Goal: Information Seeking & Learning: Learn about a topic

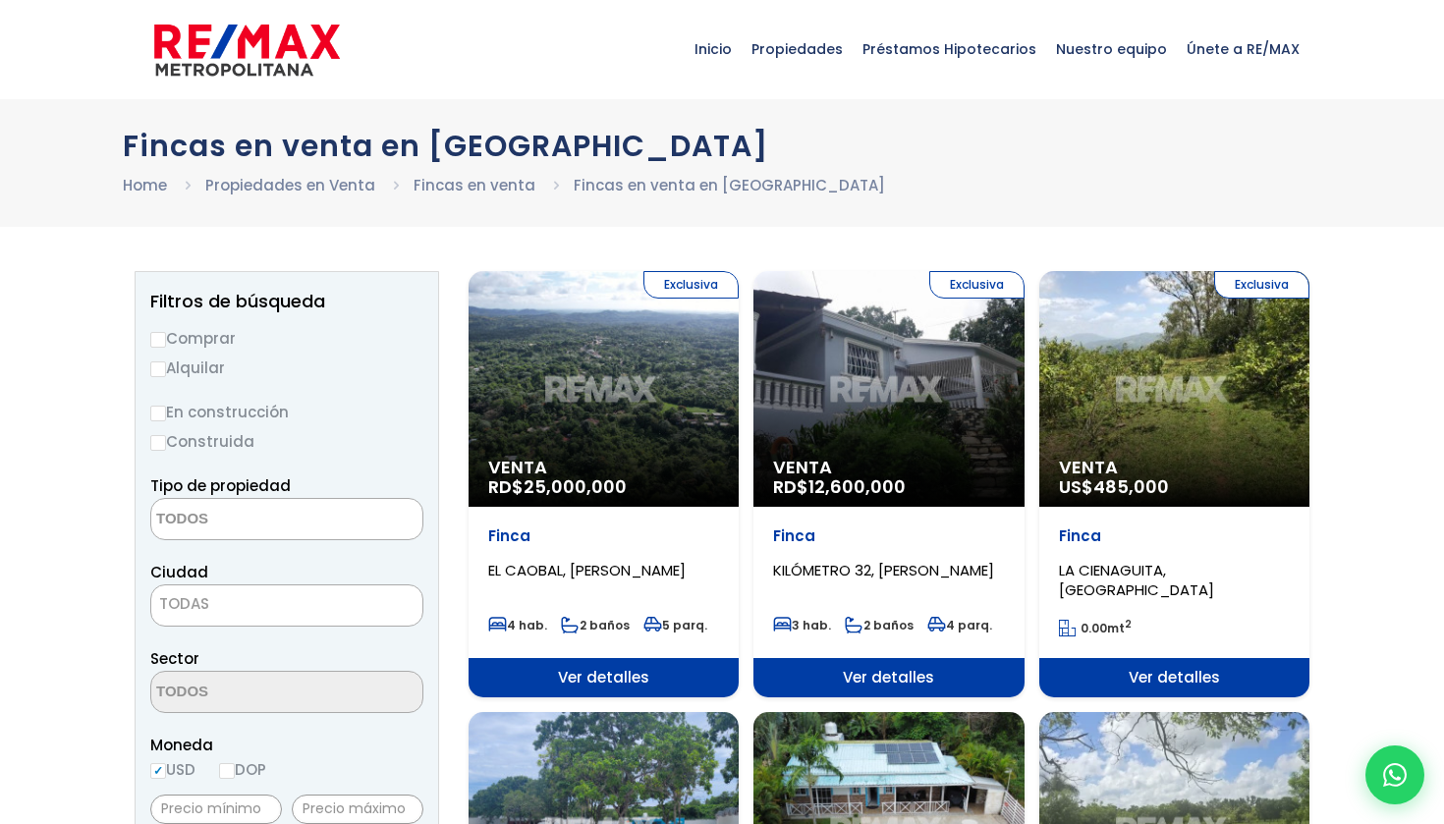
select select
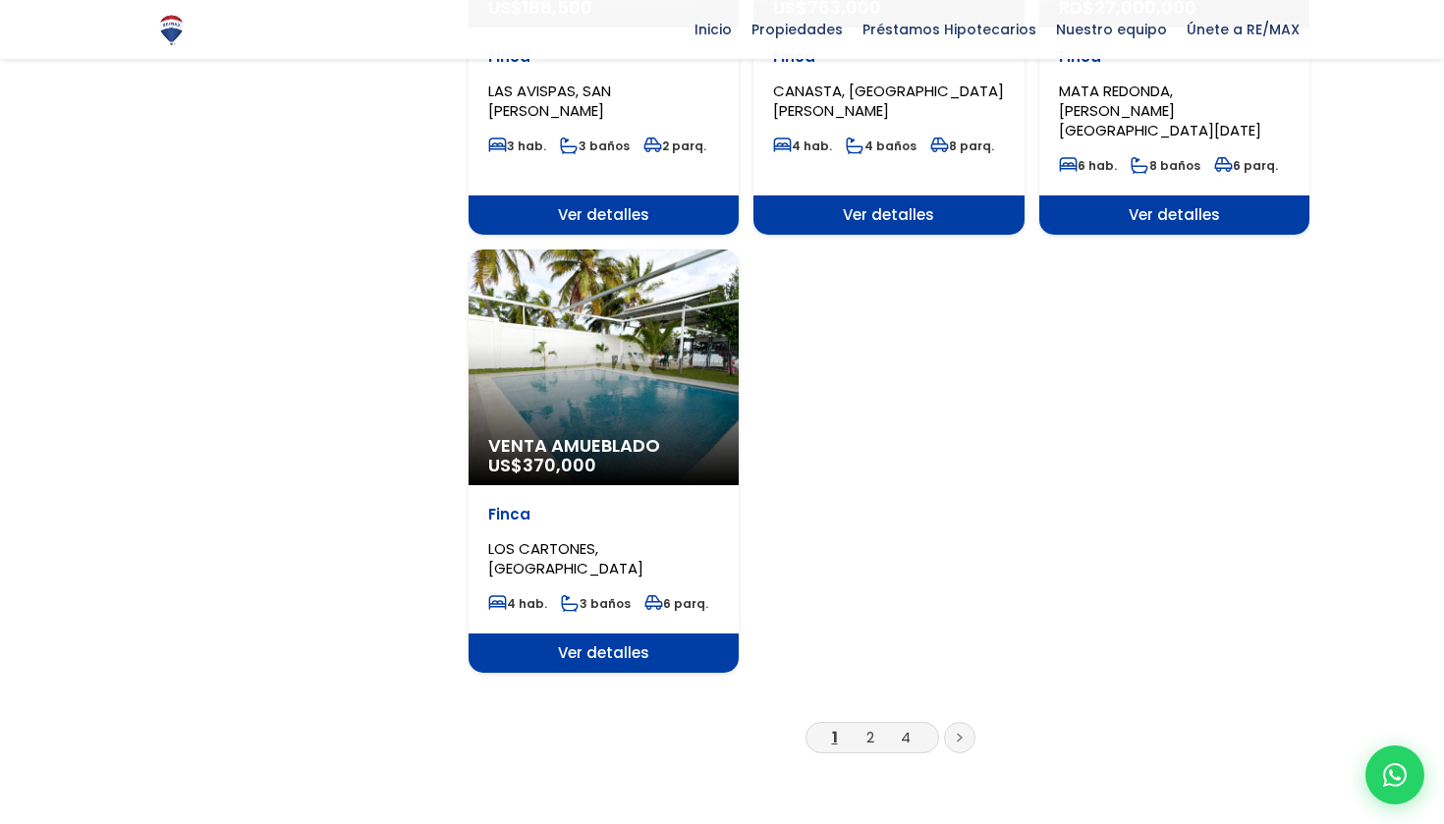
scroll to position [2421, 0]
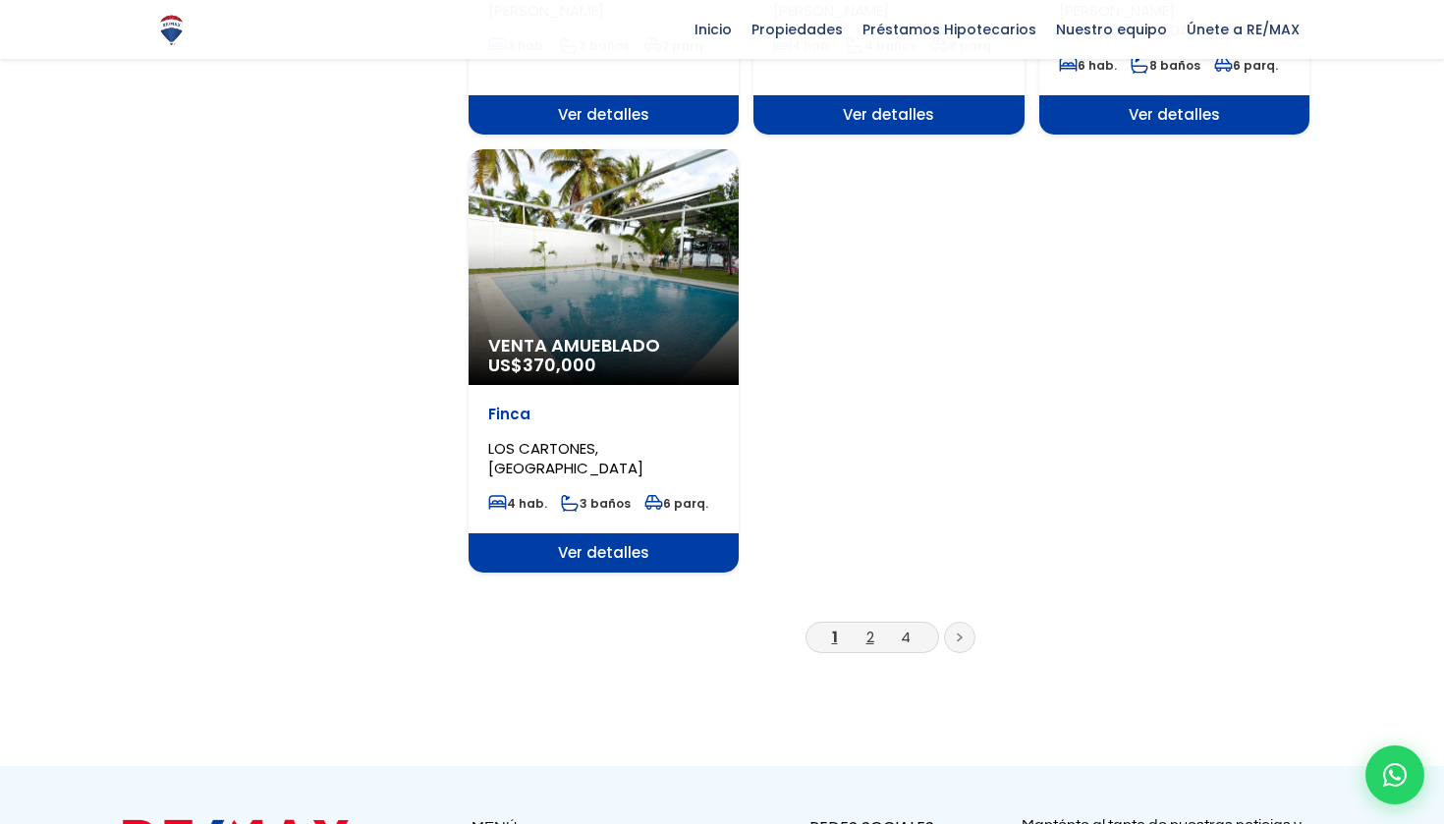
click at [868, 627] on link "2" at bounding box center [871, 637] width 8 height 21
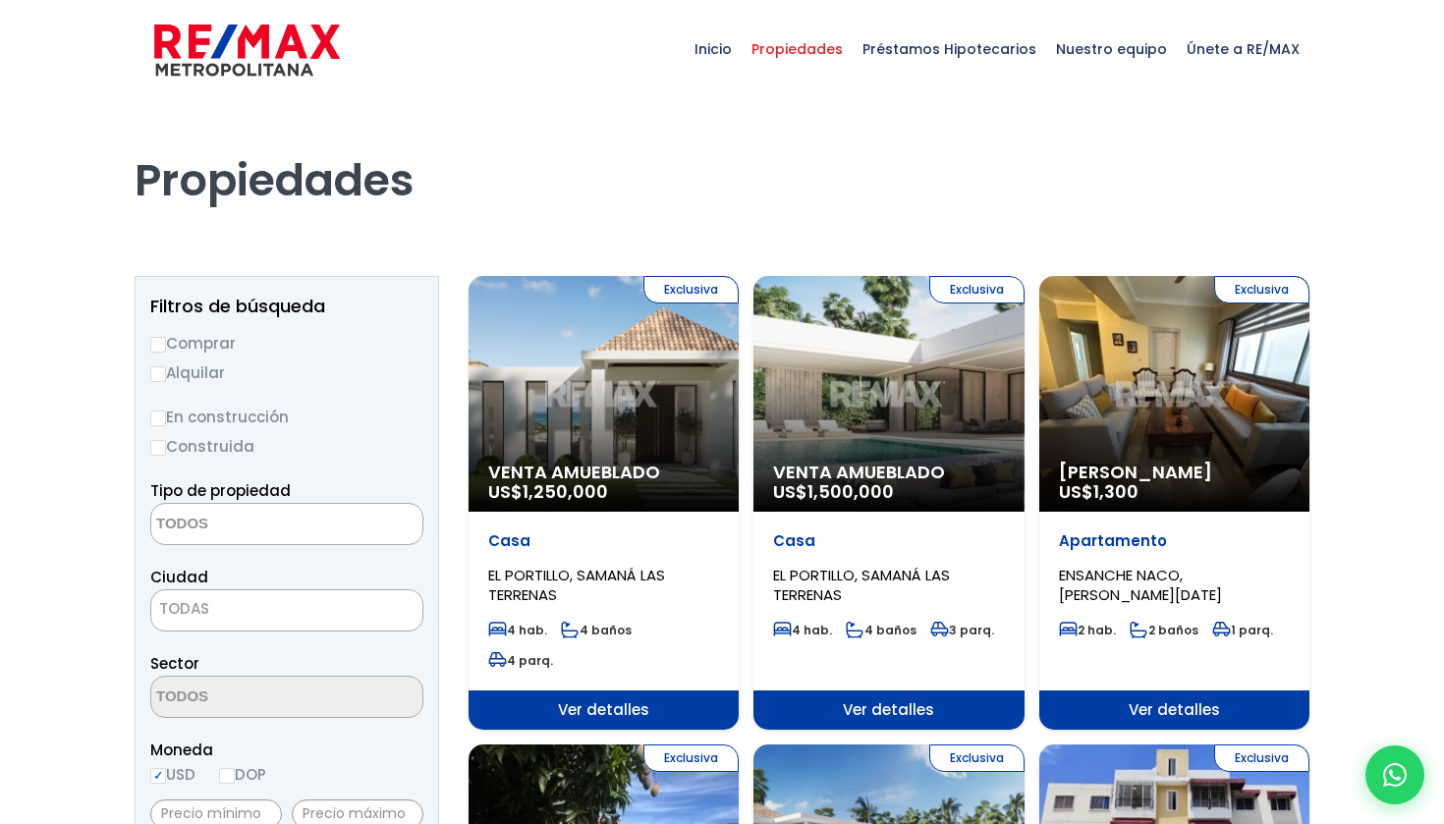
select select
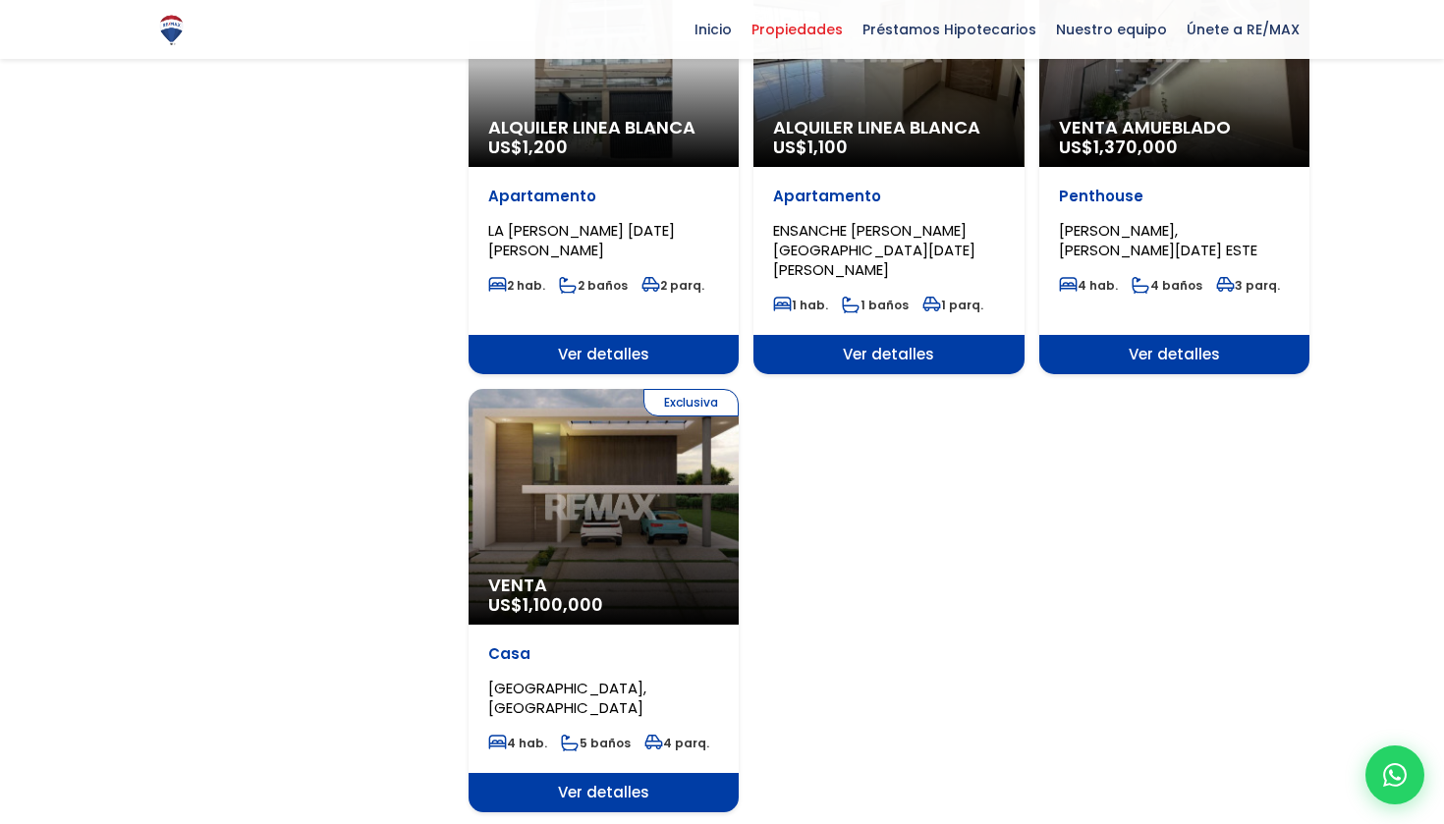
scroll to position [2269, 0]
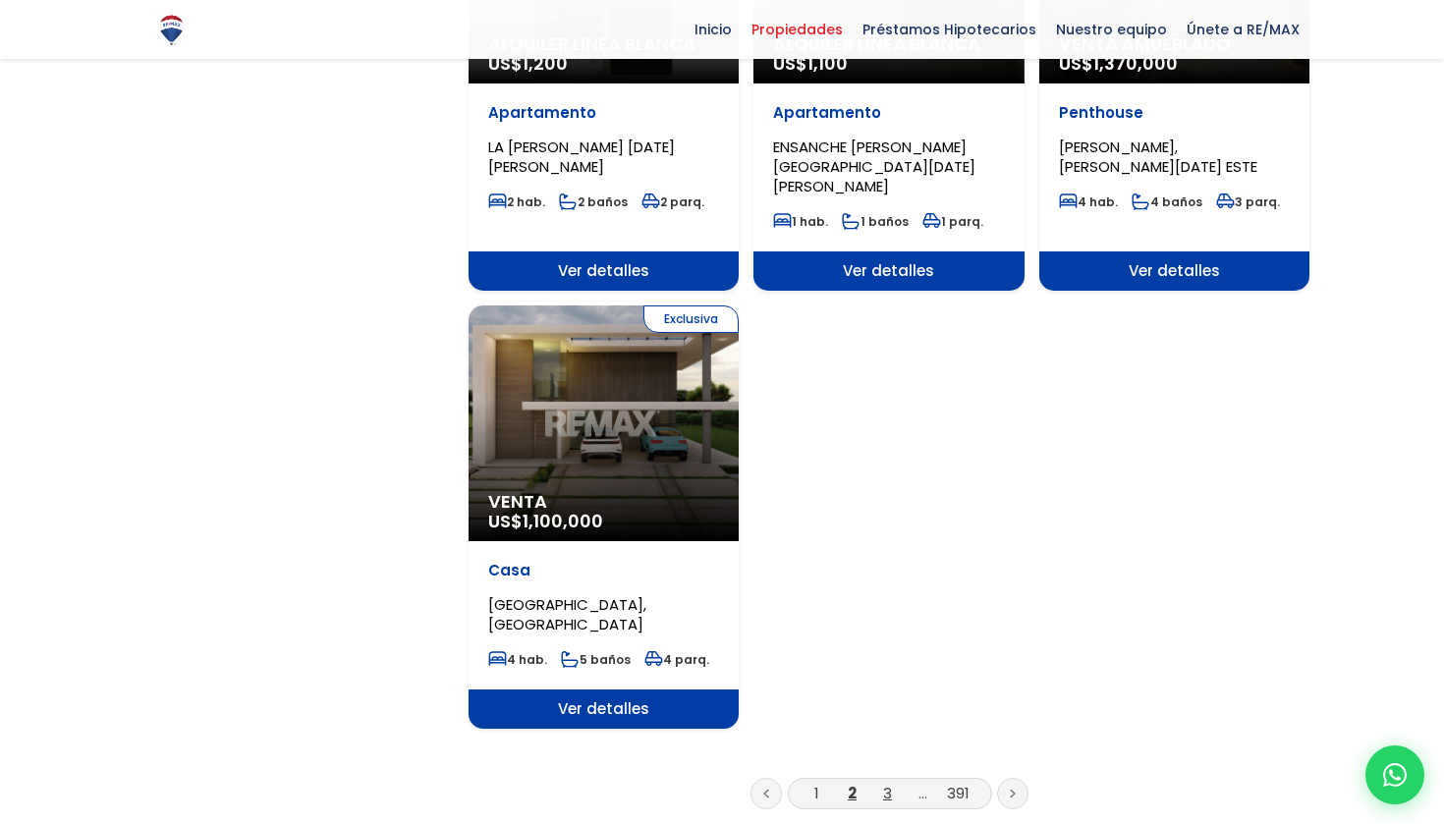
click at [886, 783] on link "3" at bounding box center [887, 793] width 9 height 21
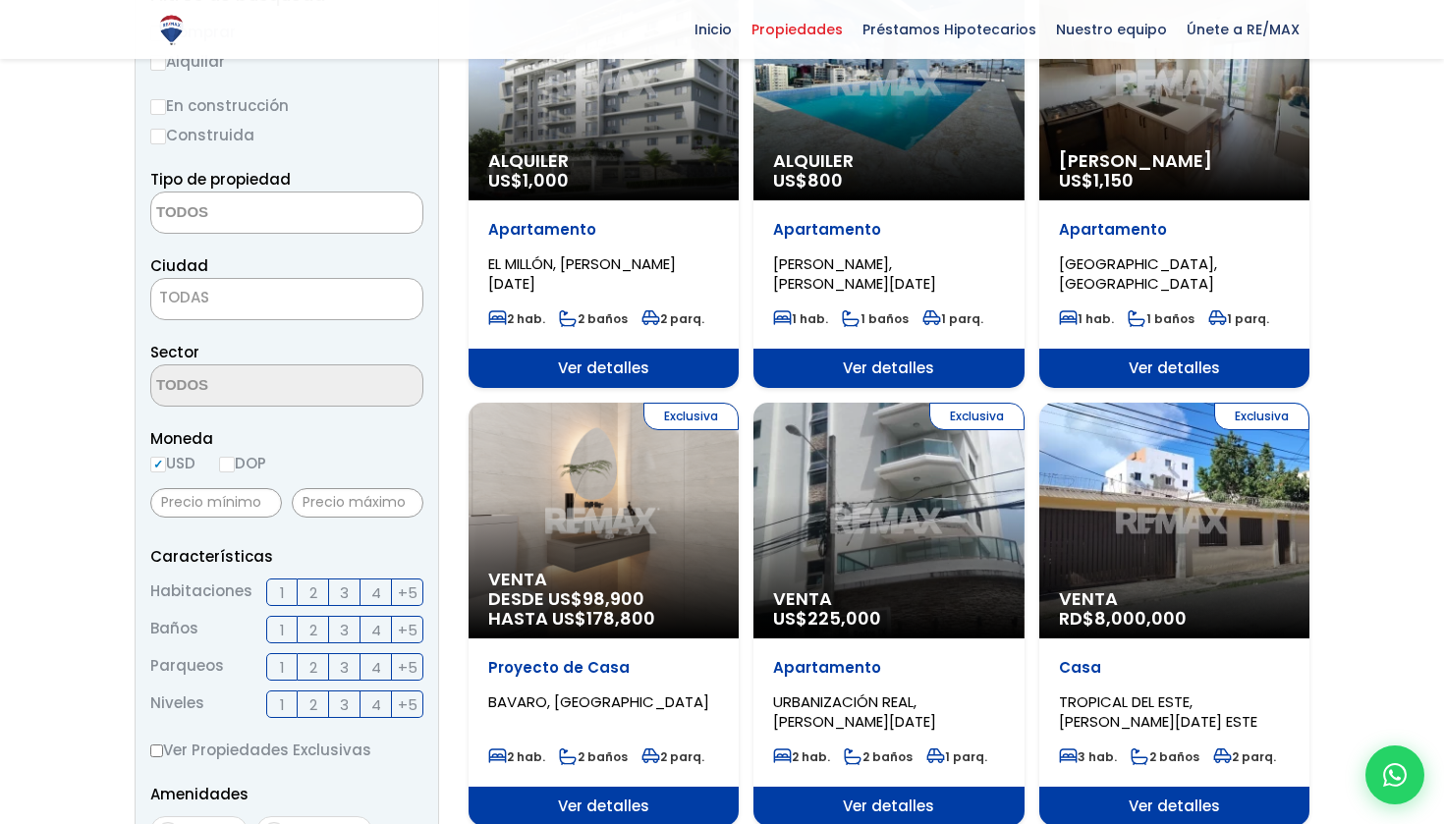
scroll to position [193, 0]
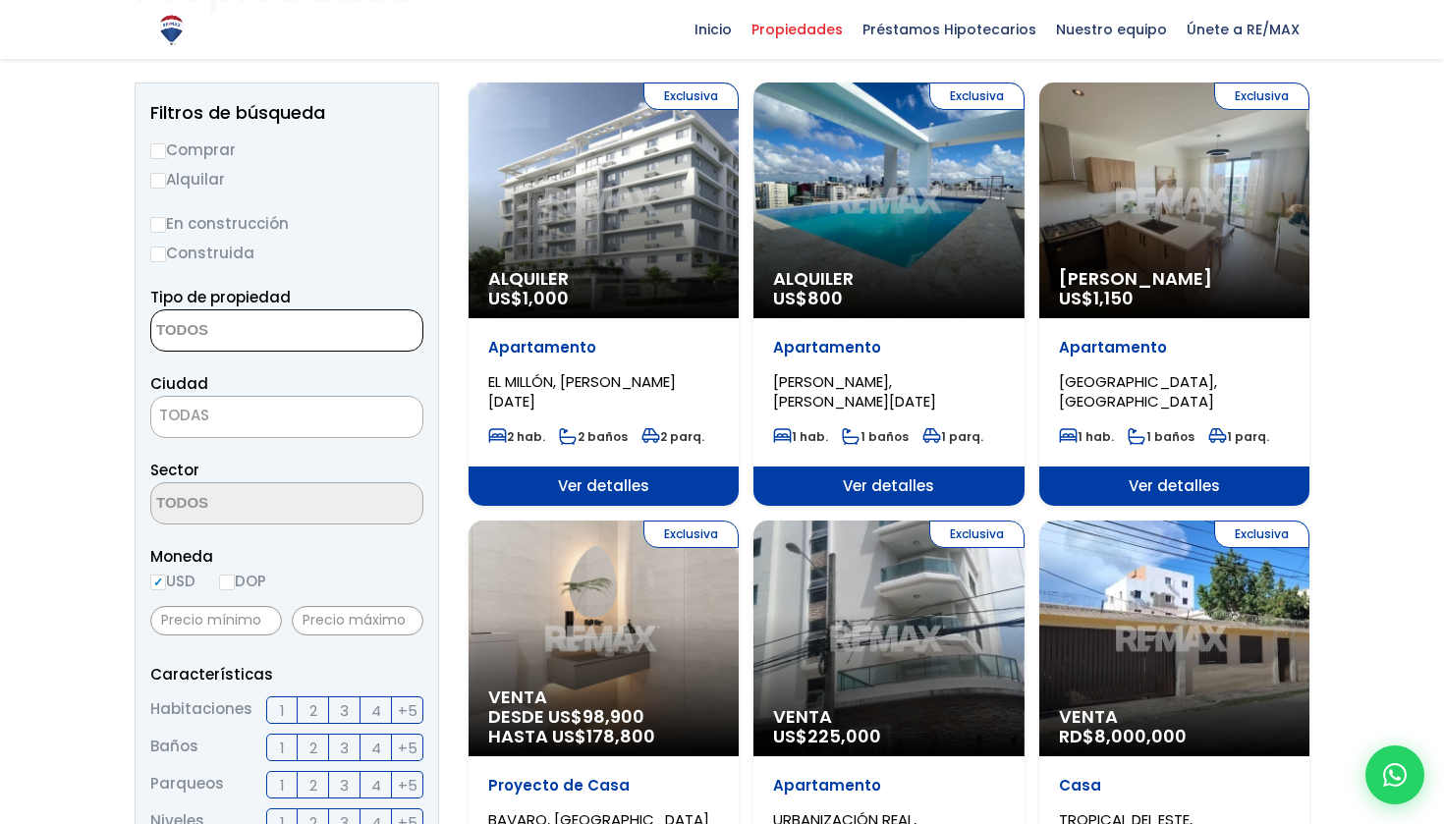
click at [252, 328] on textarea "Search" at bounding box center [246, 331] width 191 height 42
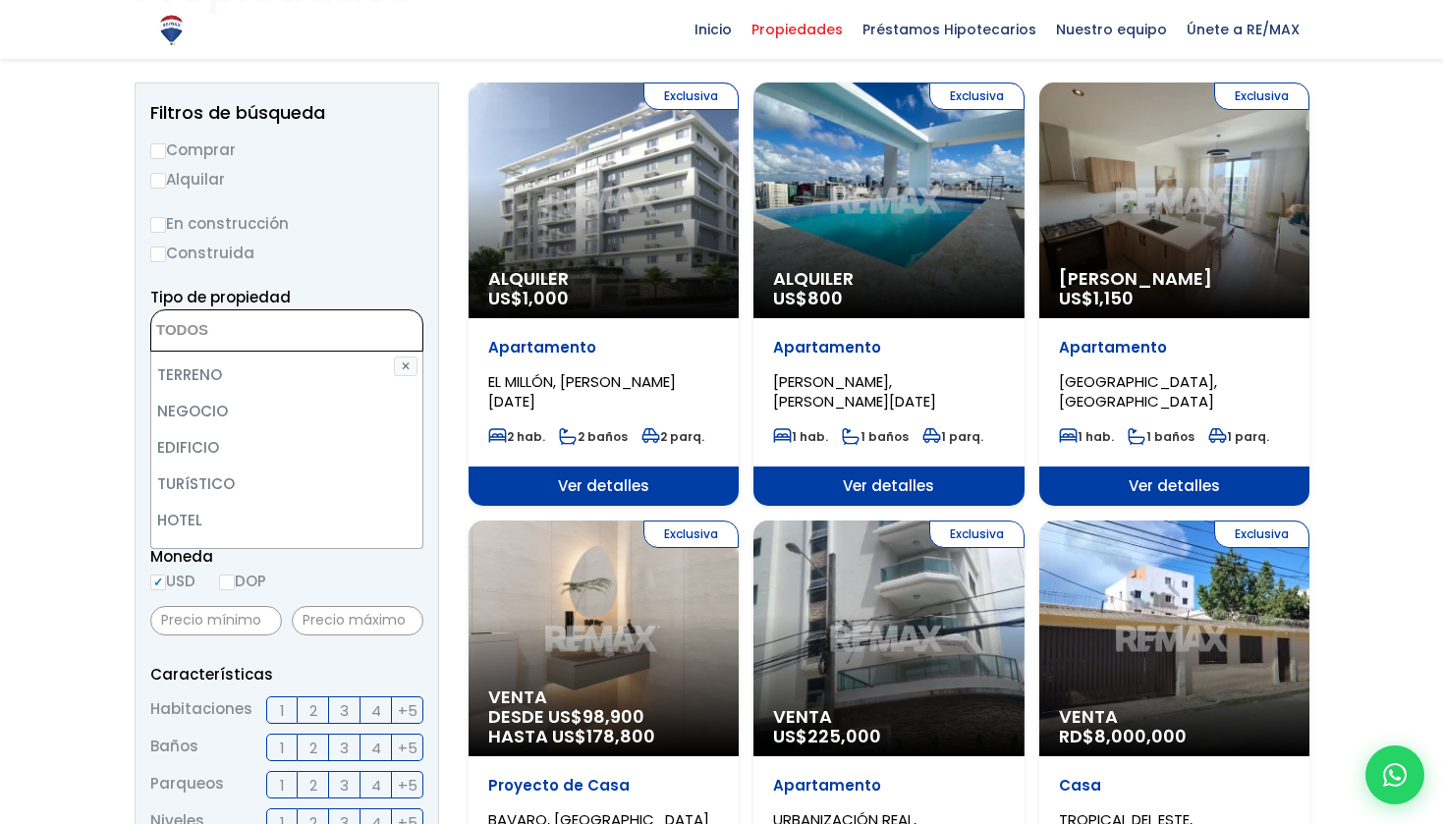
scroll to position [176, 0]
click at [242, 389] on li "TERRENO" at bounding box center [286, 376] width 271 height 36
select select "land"
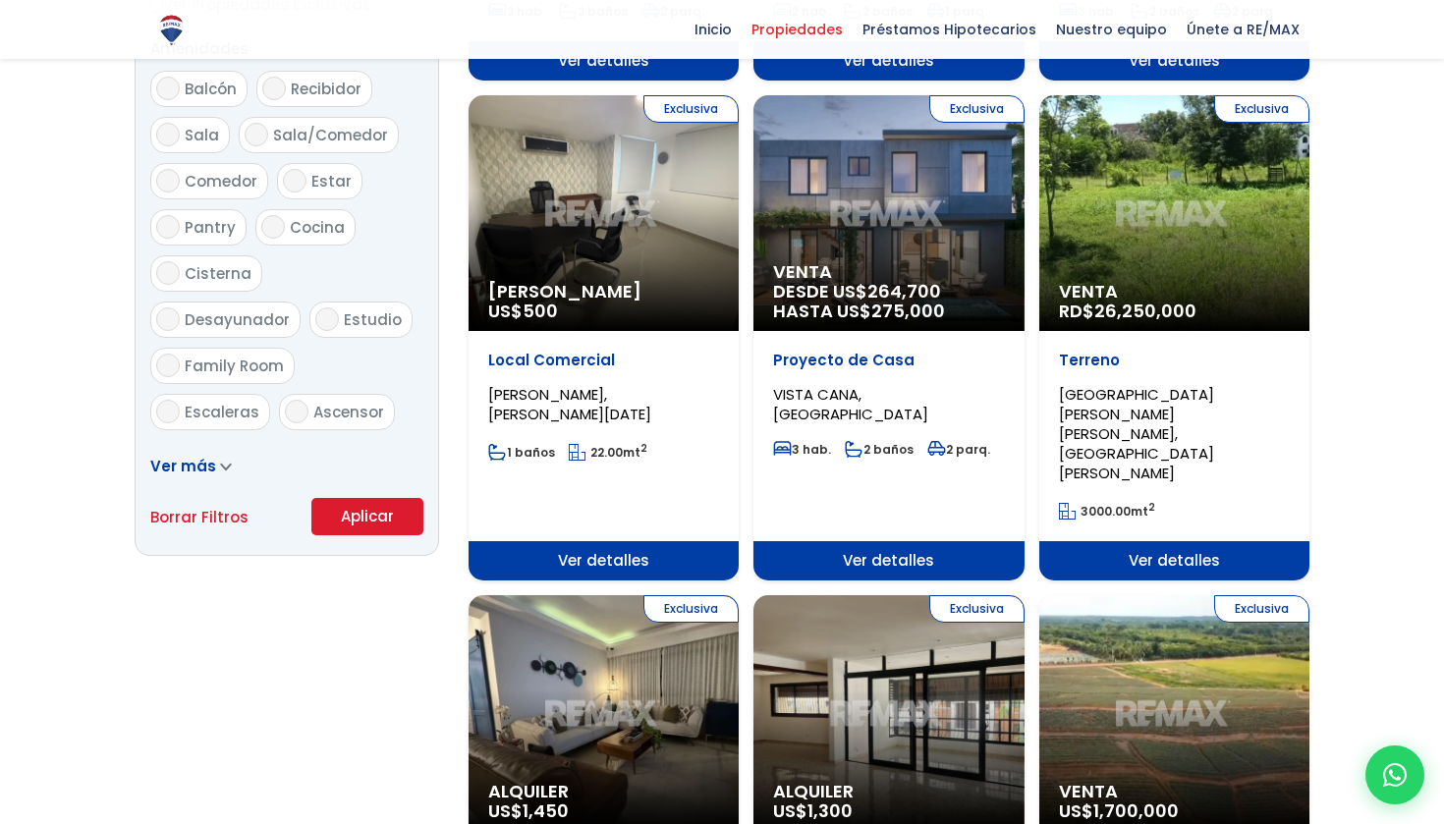
scroll to position [1084, 0]
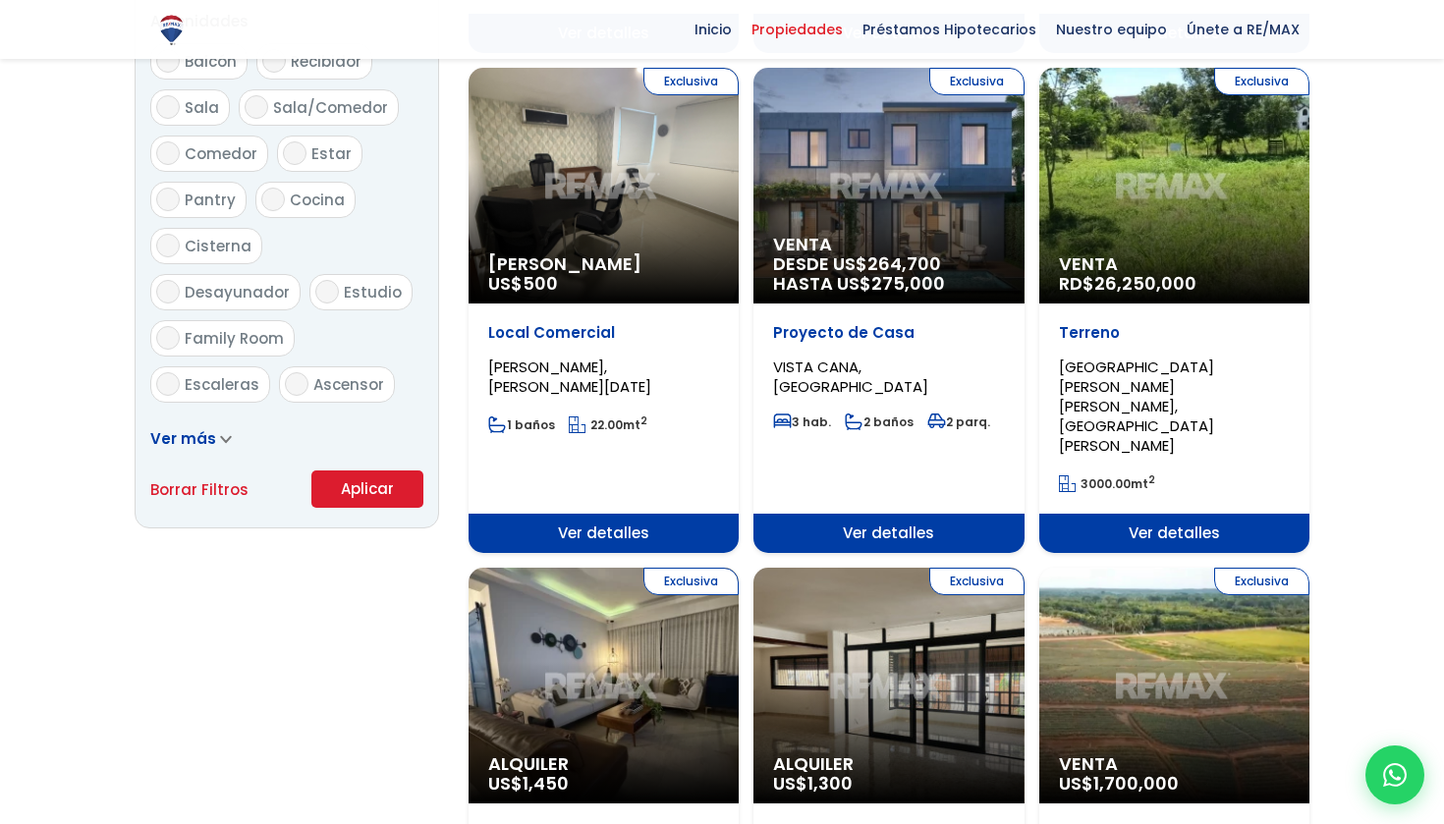
click at [348, 506] on button "Aplicar" at bounding box center [367, 489] width 112 height 37
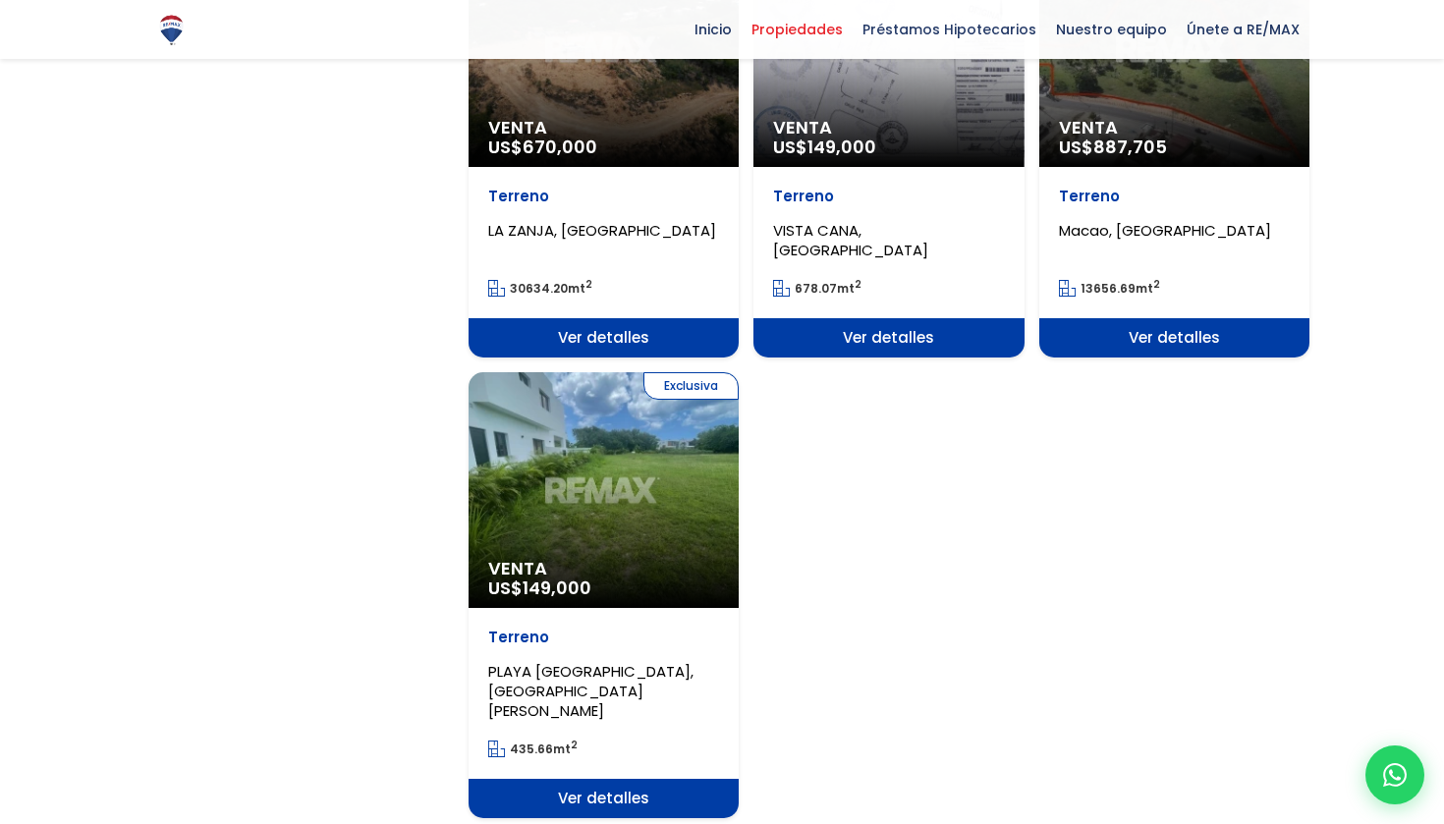
scroll to position [2348, 0]
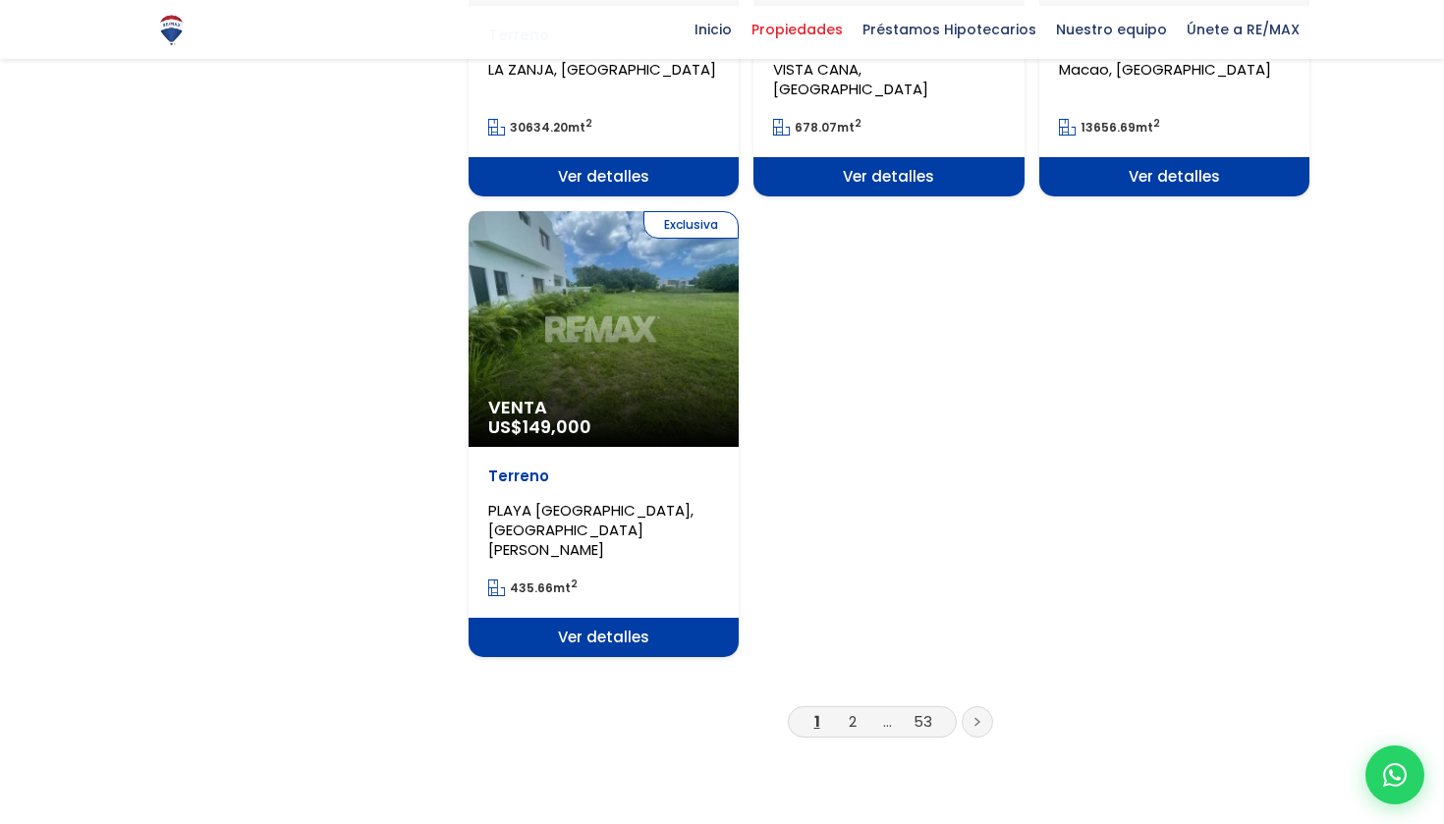
click at [846, 709] on li "2" at bounding box center [852, 721] width 31 height 25
click at [856, 711] on link "2" at bounding box center [853, 721] width 8 height 21
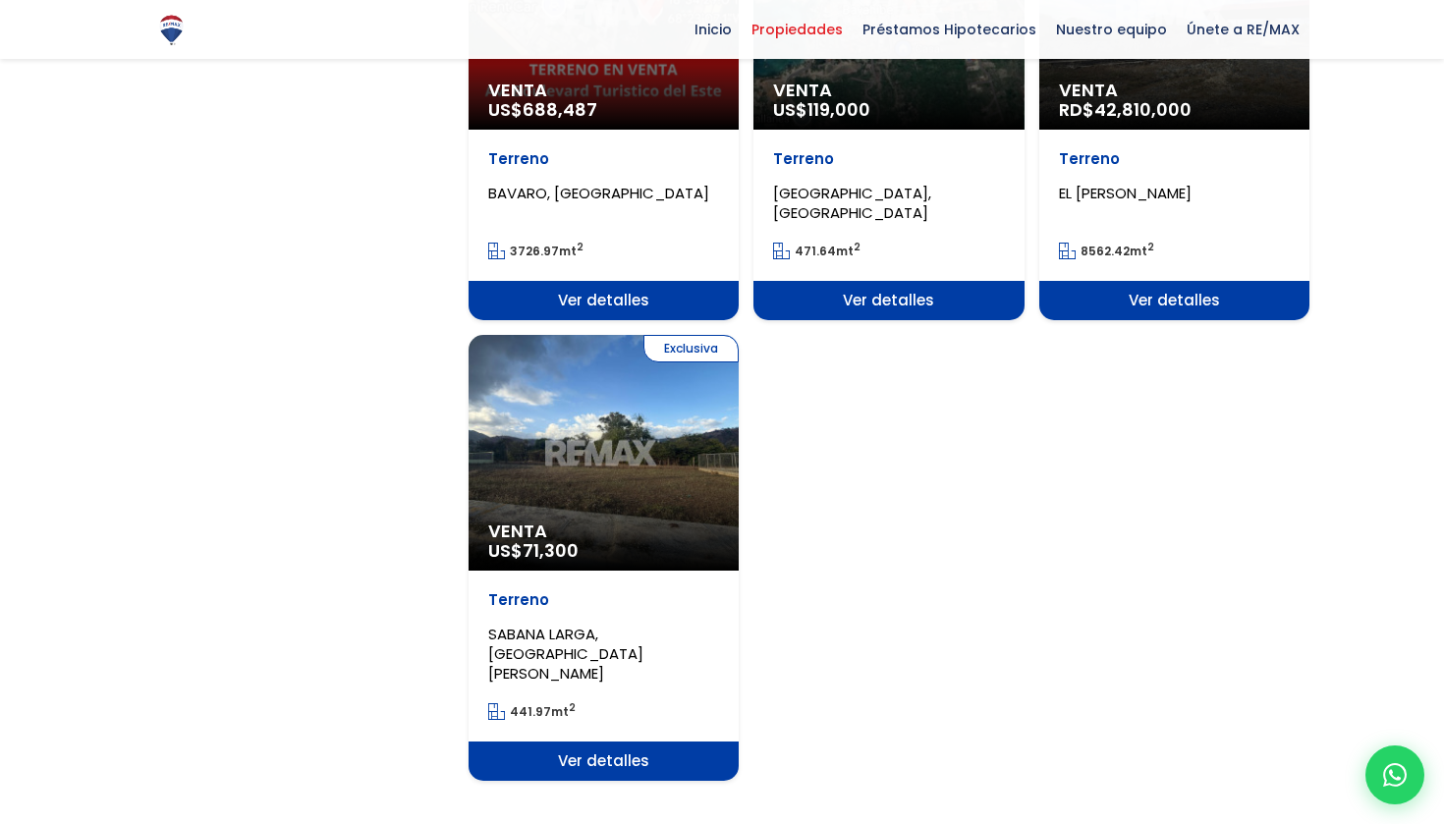
scroll to position [2552, 0]
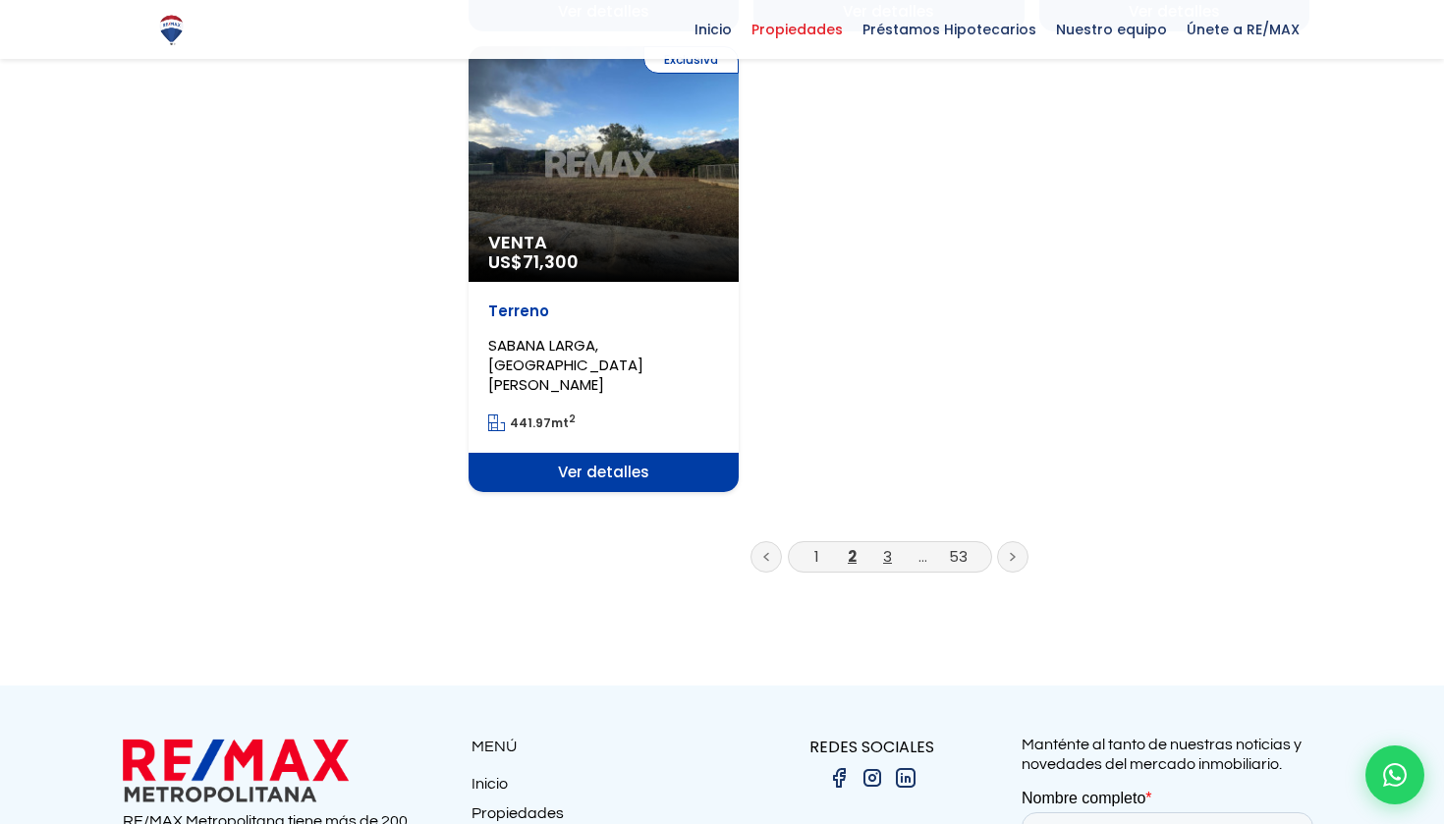
click at [886, 546] on link "3" at bounding box center [887, 556] width 9 height 21
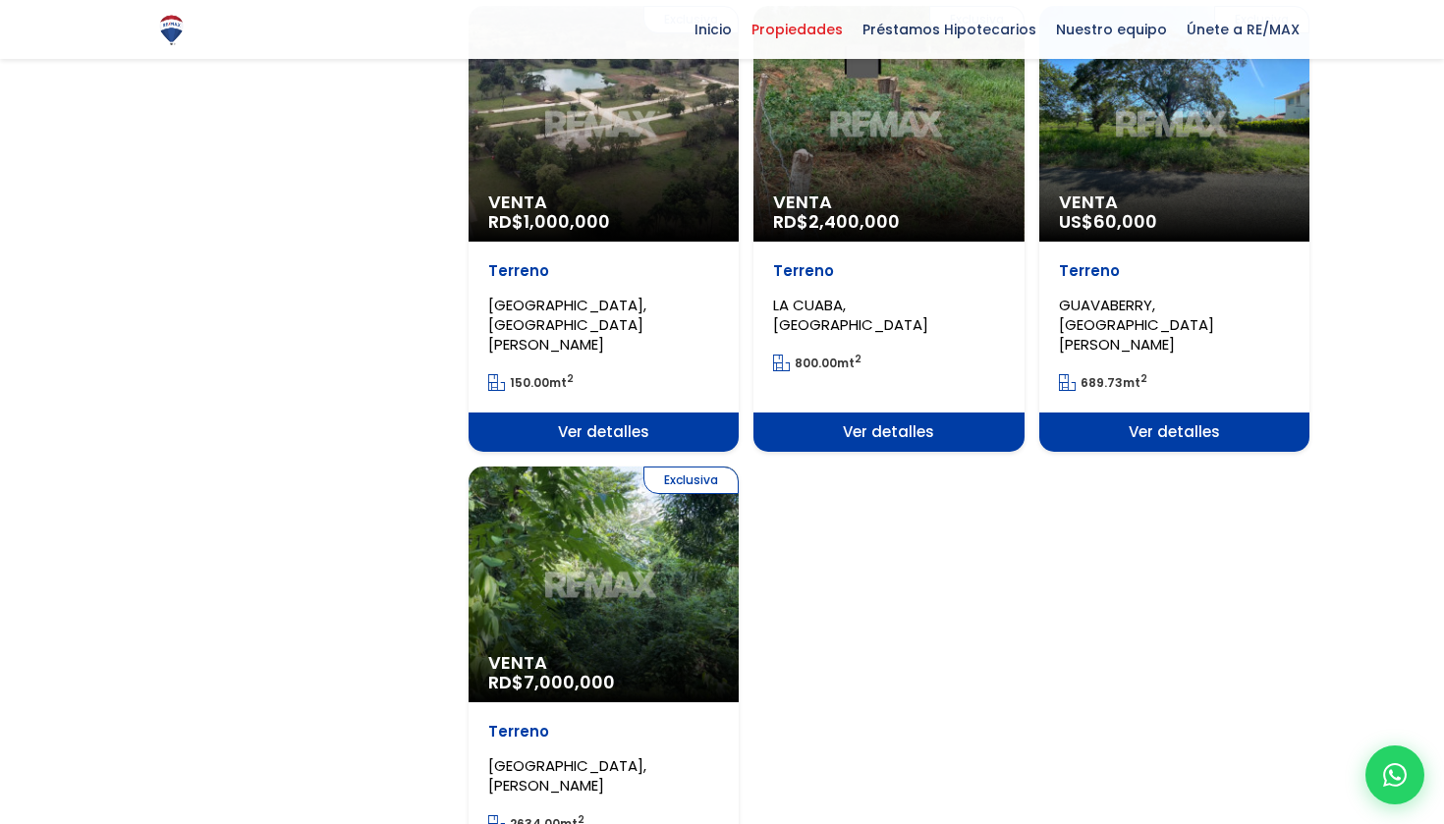
scroll to position [2282, 0]
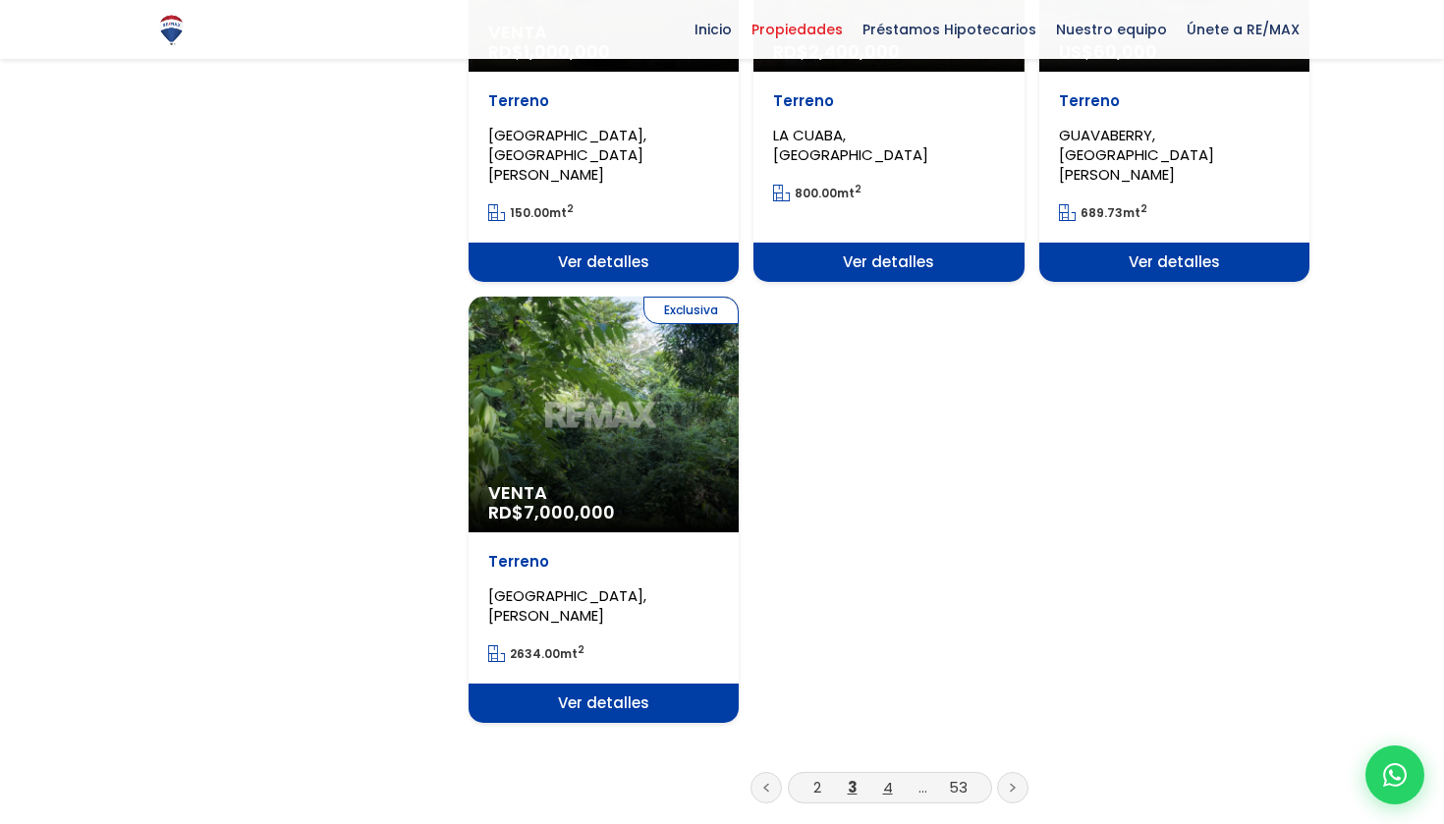
click at [888, 777] on link "4" at bounding box center [888, 787] width 10 height 21
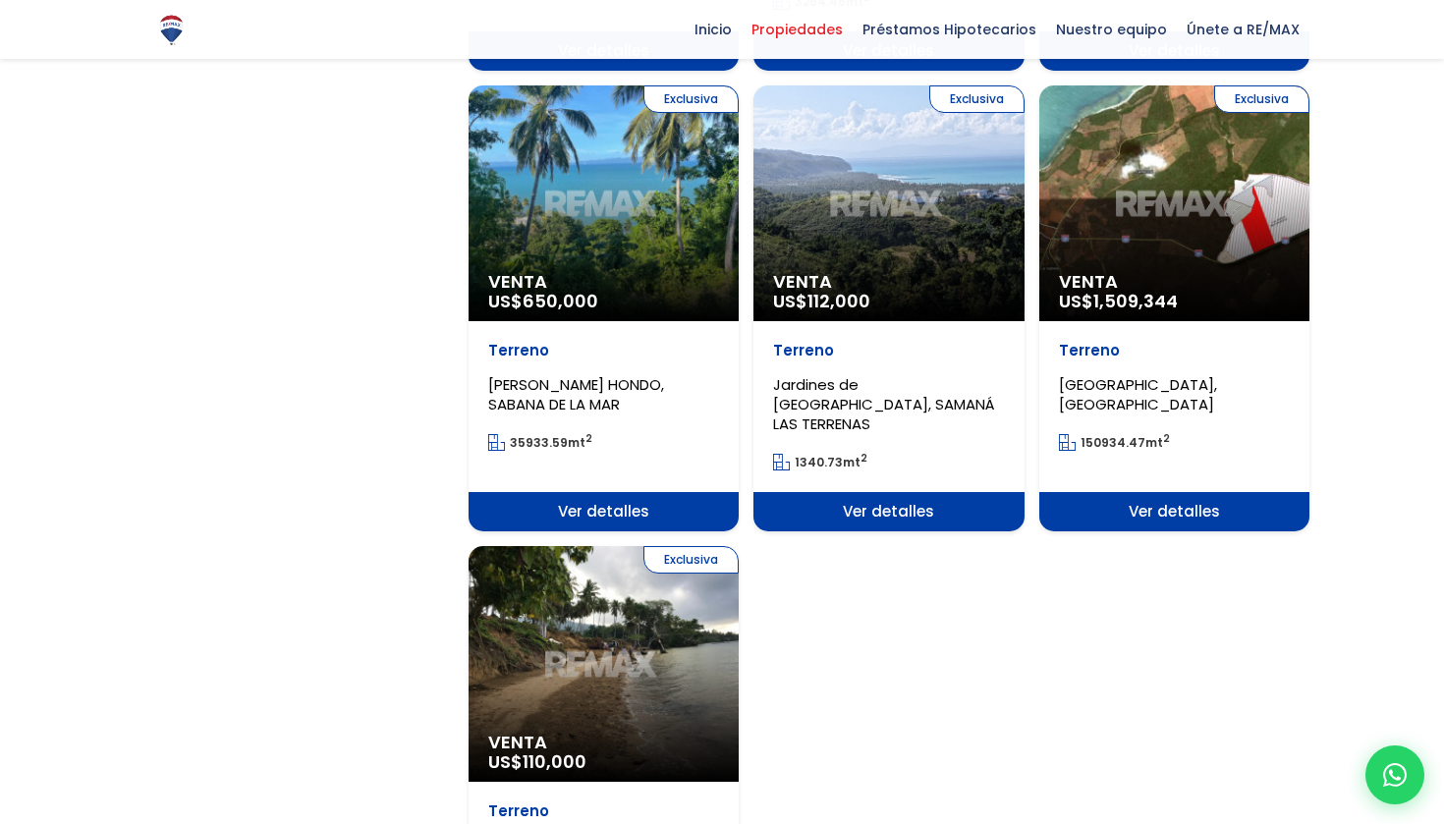
scroll to position [2200, 0]
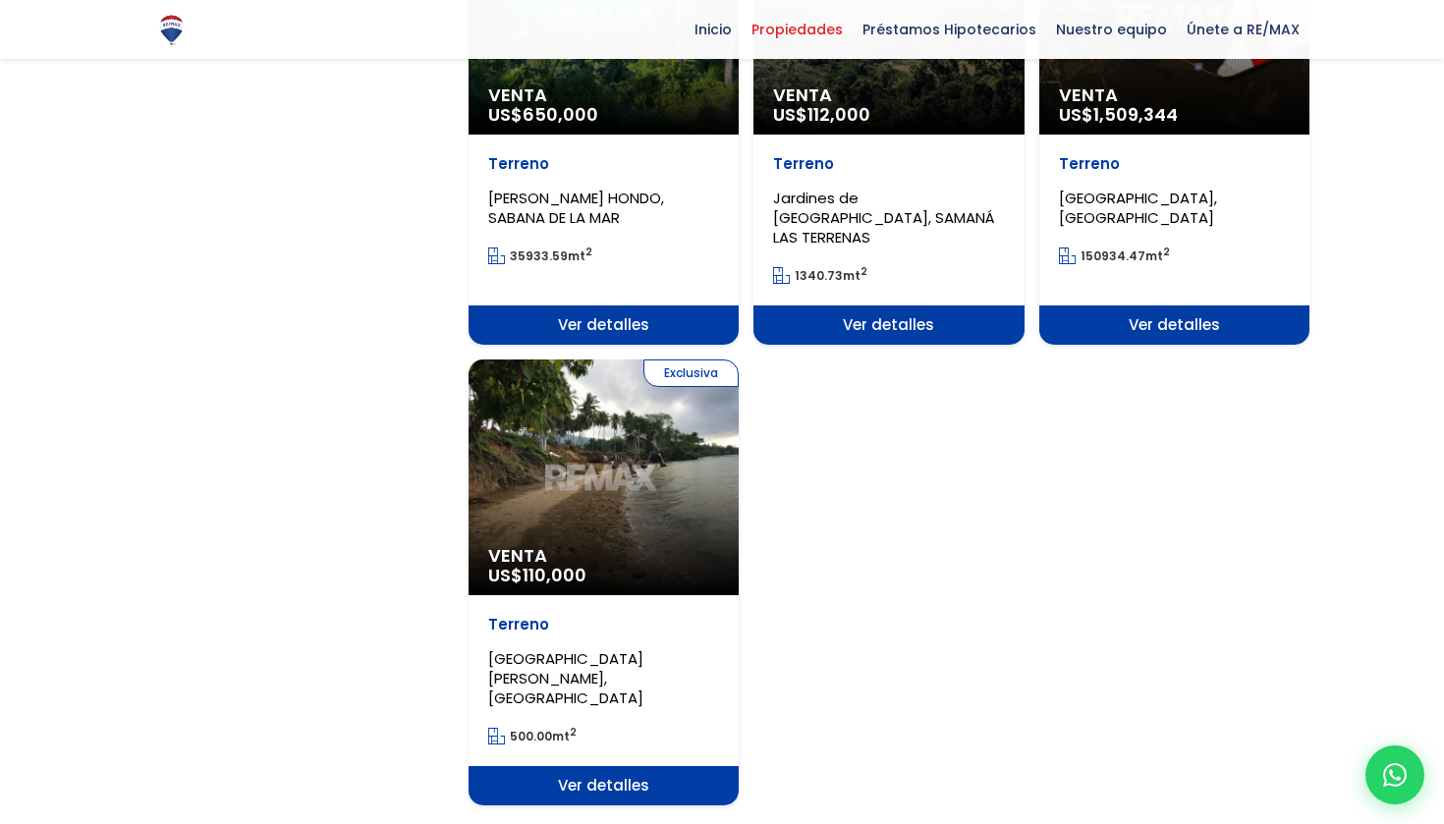
click at [686, 546] on span "Venta" at bounding box center [603, 556] width 231 height 20
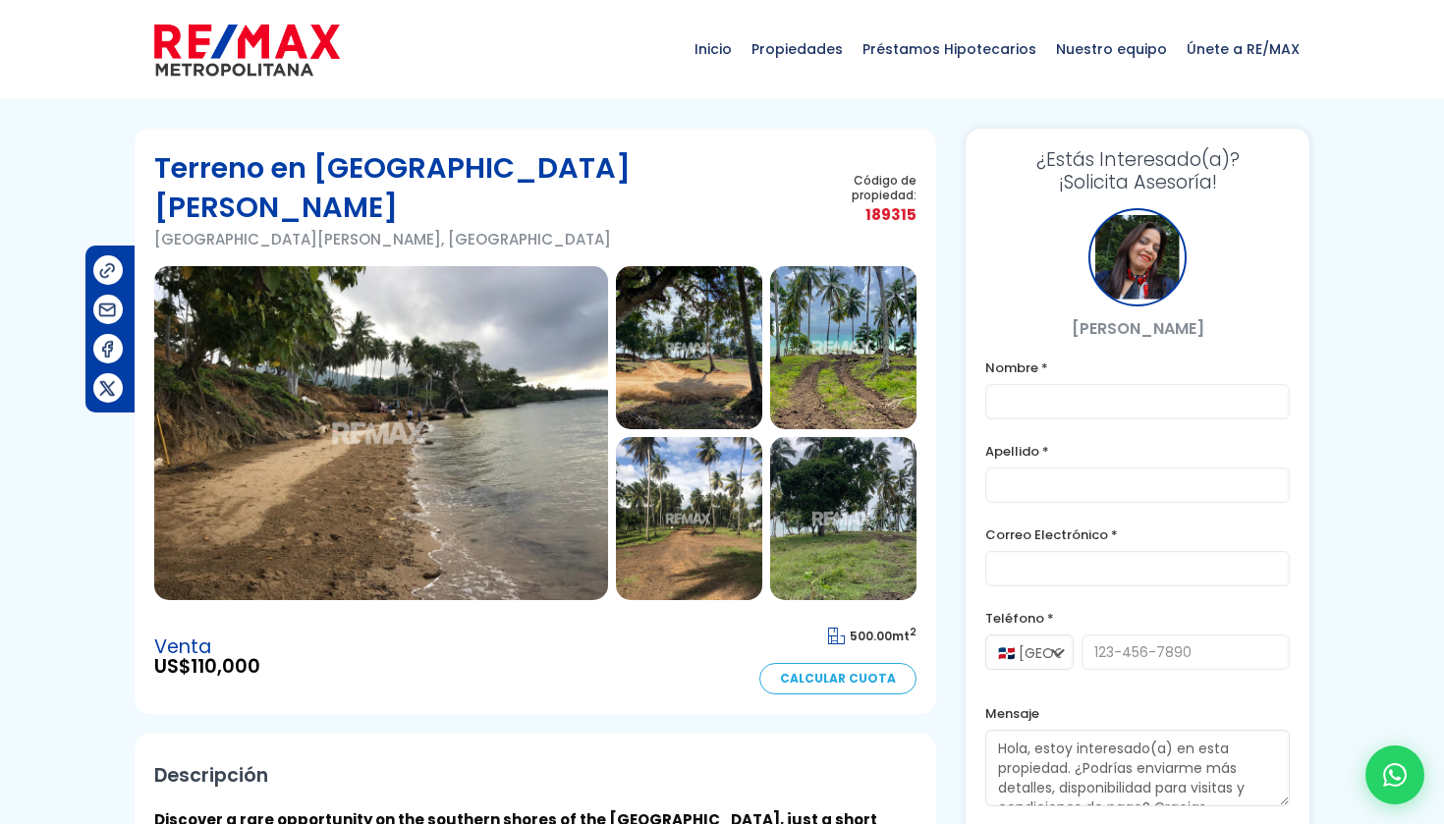
click at [716, 372] on img at bounding box center [689, 347] width 146 height 163
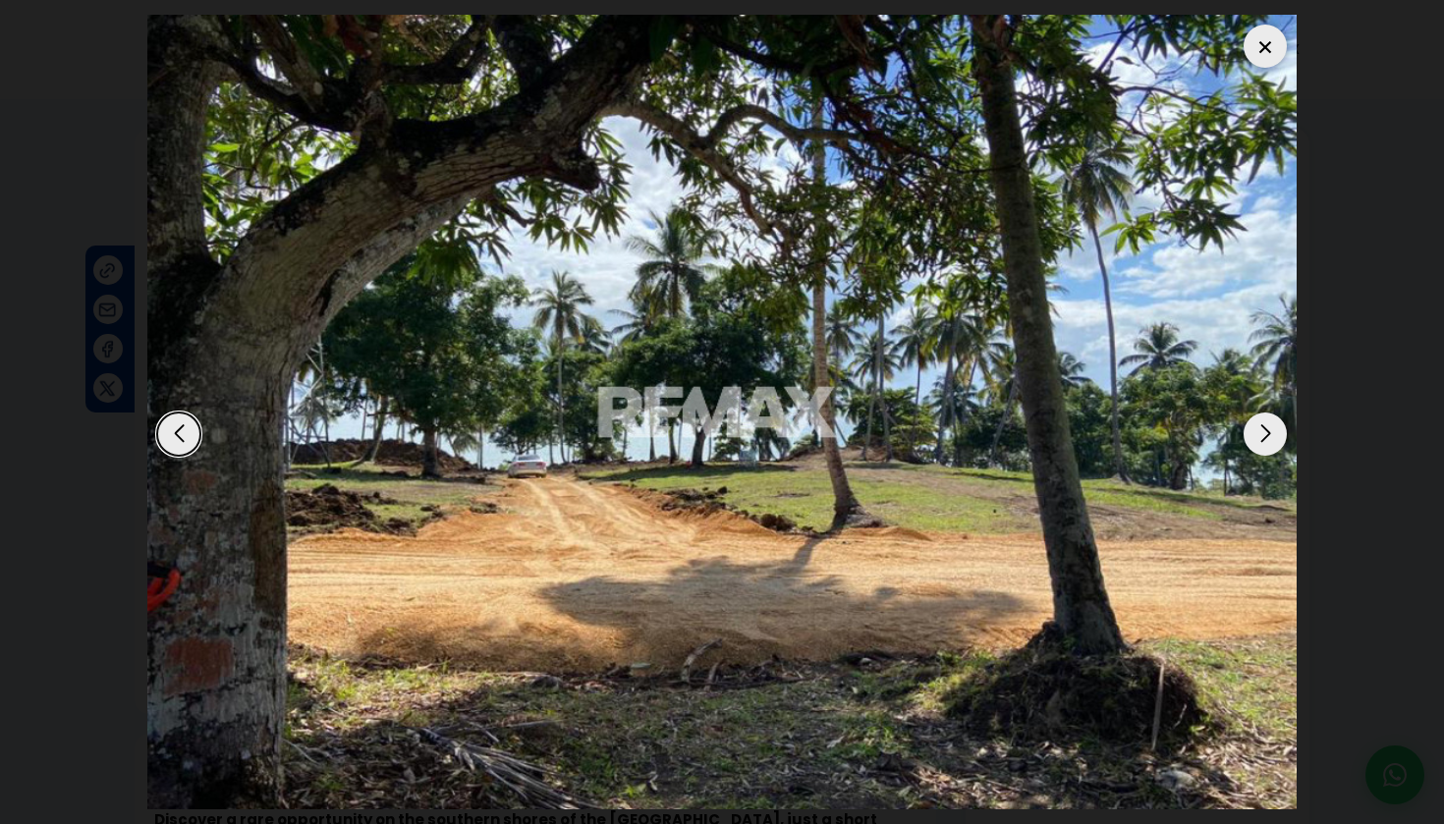
click at [1280, 442] on div "Next slide" at bounding box center [1265, 434] width 43 height 43
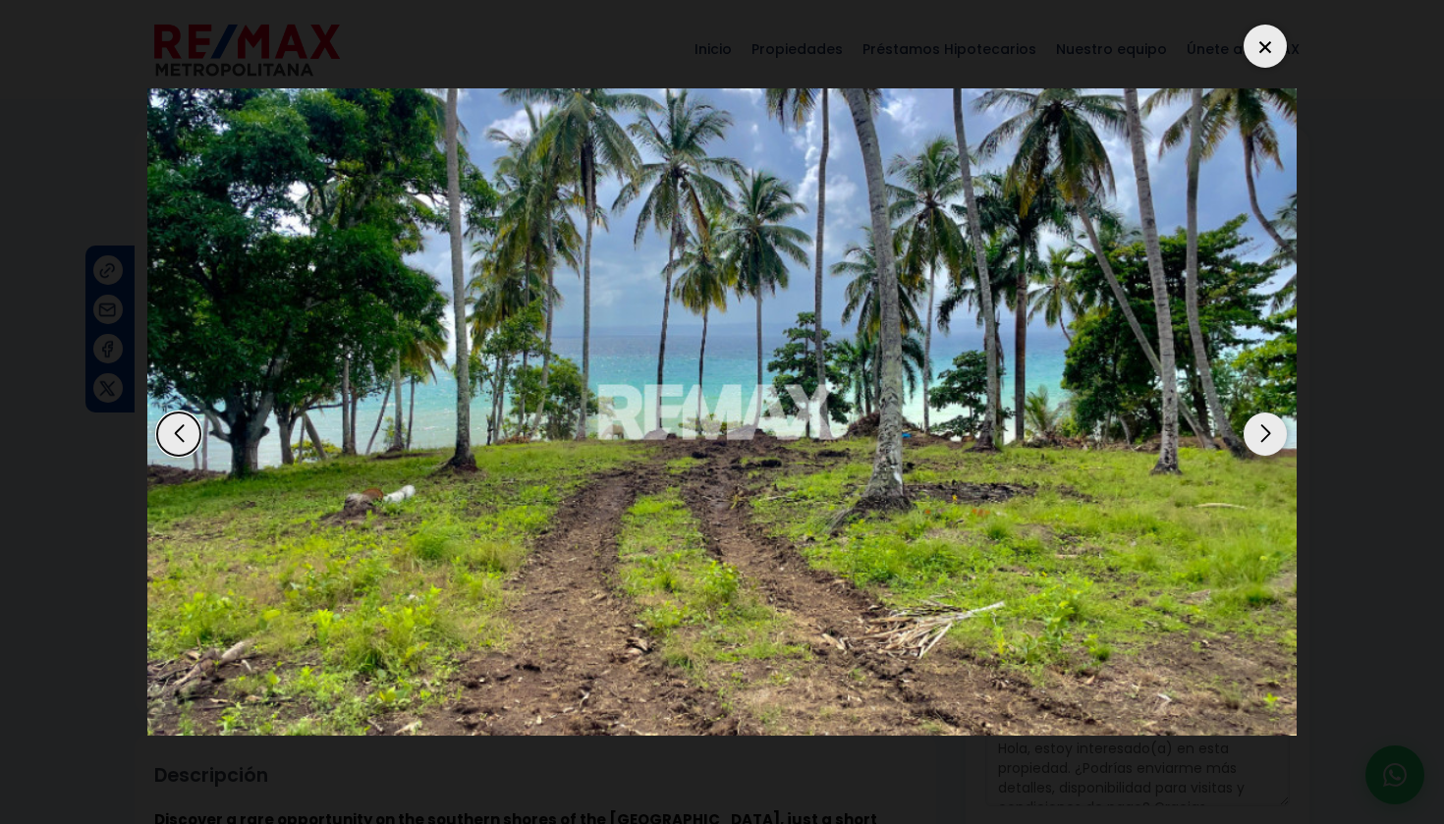
click at [1280, 441] on div "Next slide" at bounding box center [1265, 434] width 43 height 43
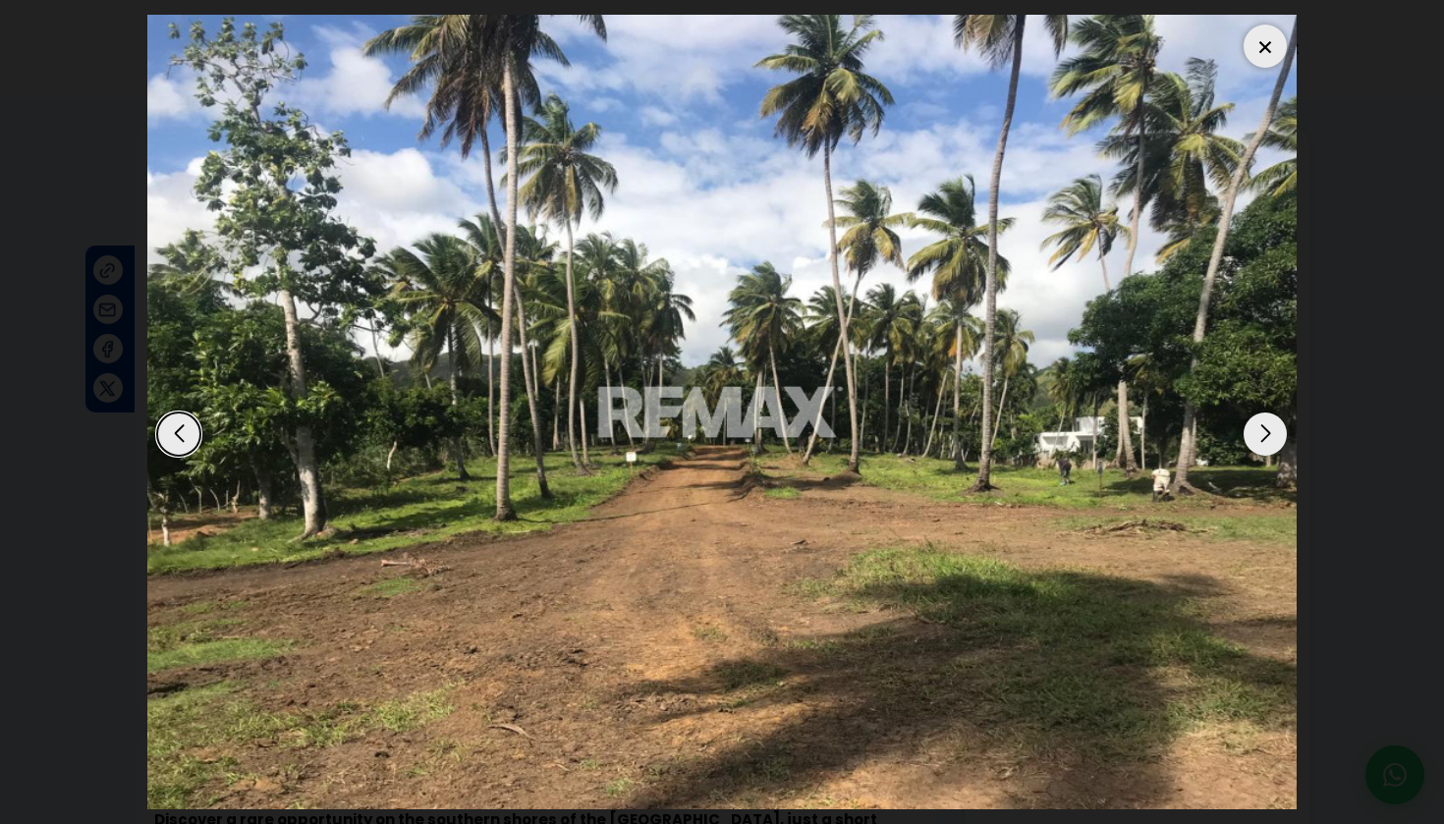
click at [1280, 441] on div "Next slide" at bounding box center [1265, 434] width 43 height 43
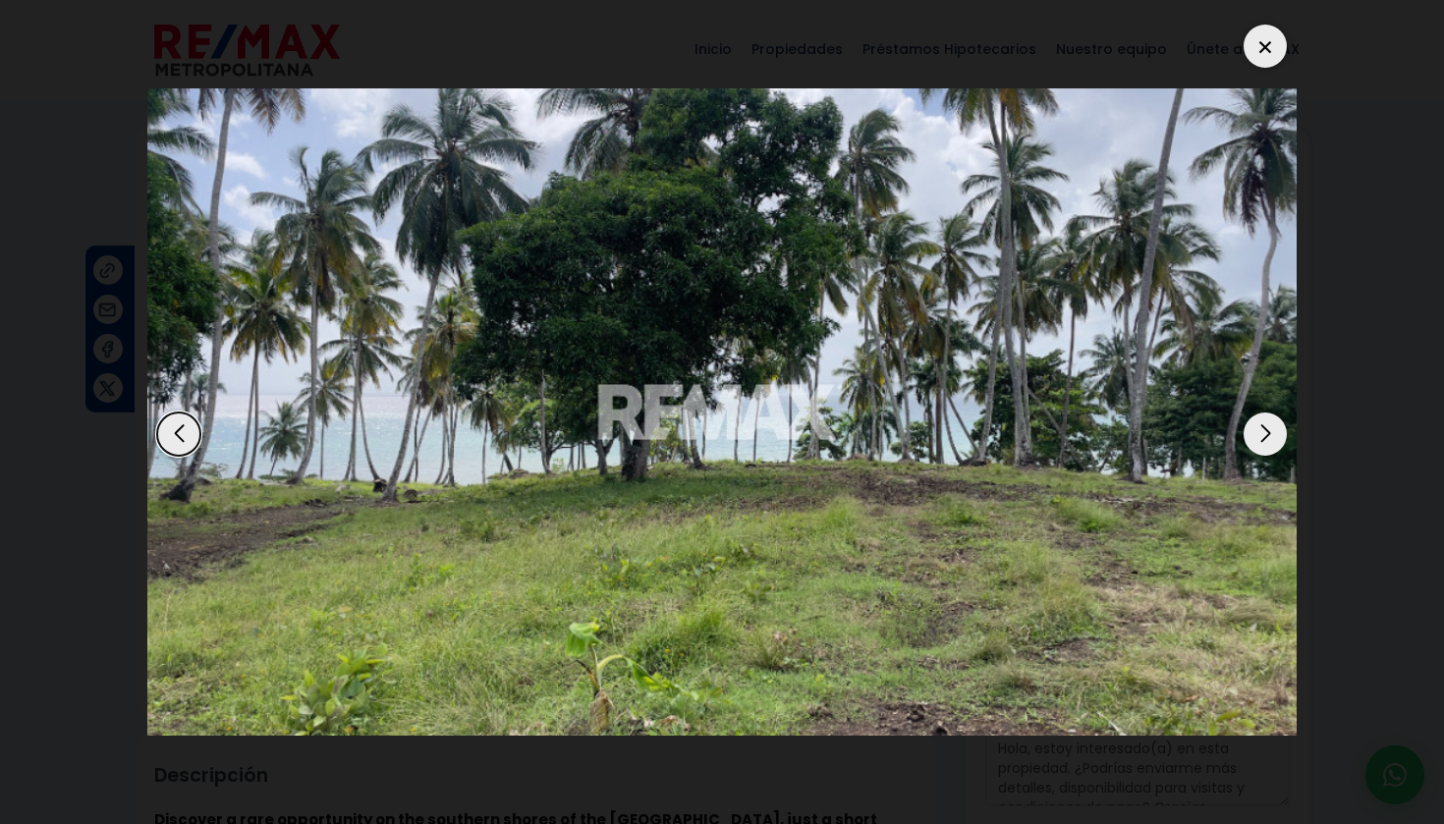
click at [1279, 441] on div "Next slide" at bounding box center [1265, 434] width 43 height 43
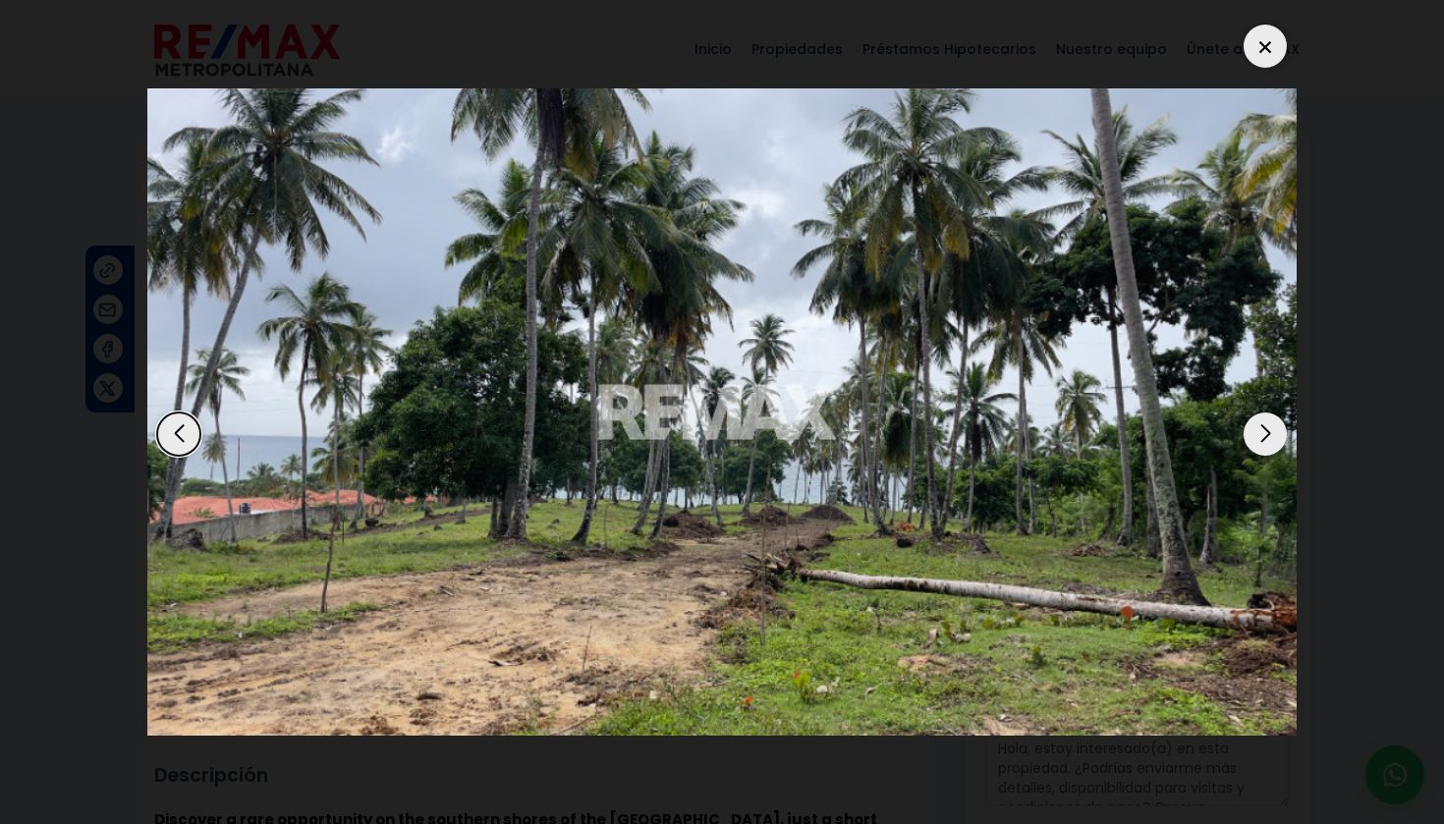
click at [1279, 441] on div "Next slide" at bounding box center [1265, 434] width 43 height 43
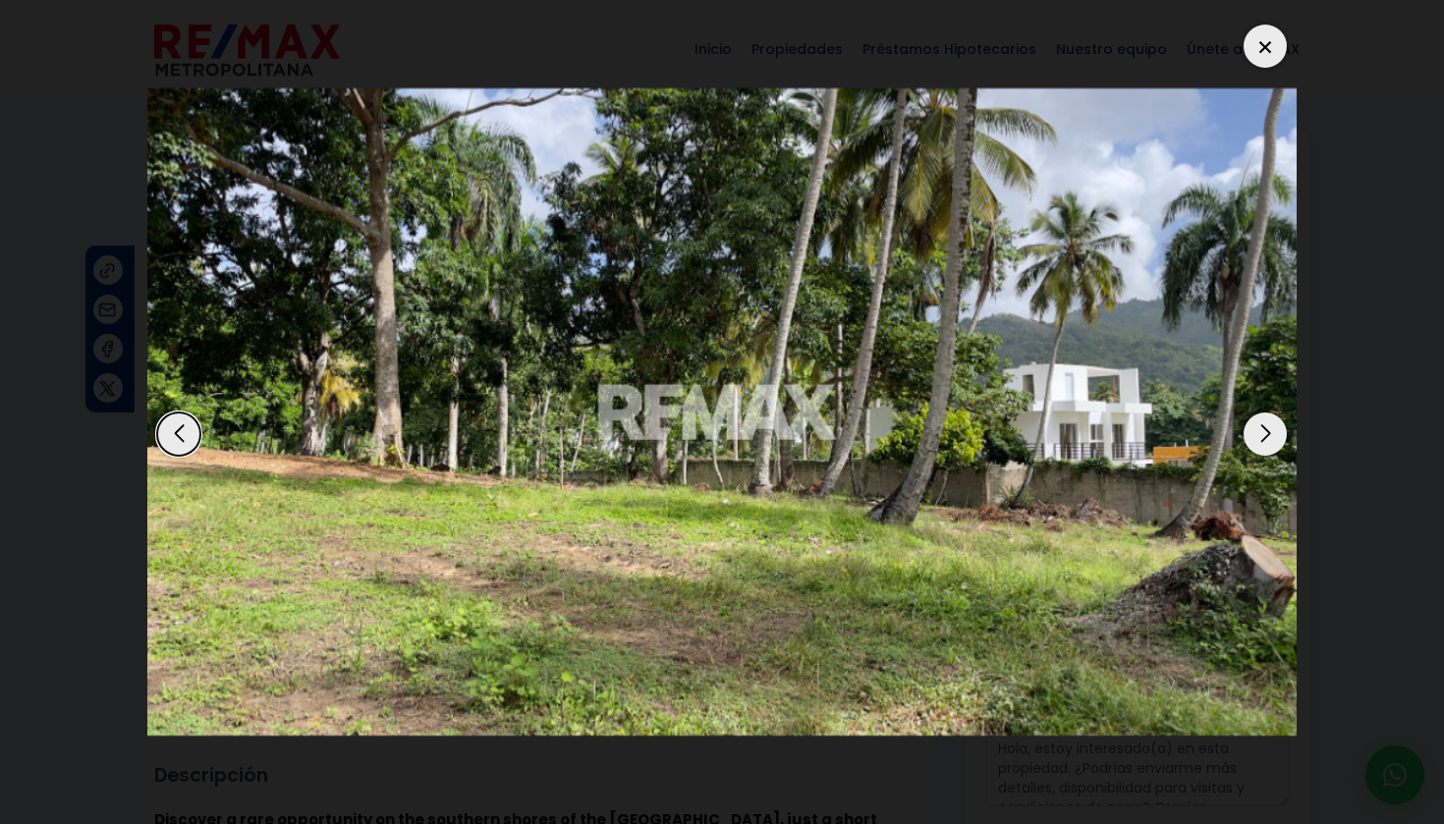
click at [1275, 73] on div "7 / 13" at bounding box center [721, 412] width 1149 height 795
click at [1267, 55] on div at bounding box center [1265, 46] width 43 height 43
